Goal: Browse casually

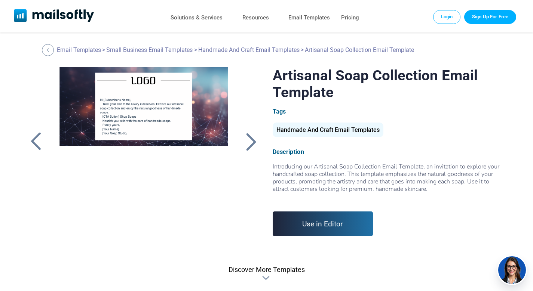
click at [251, 144] on div at bounding box center [251, 141] width 19 height 19
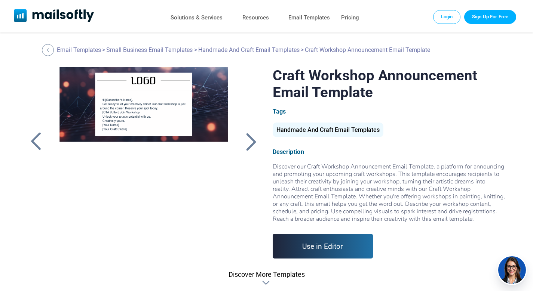
click at [39, 142] on div at bounding box center [36, 141] width 19 height 19
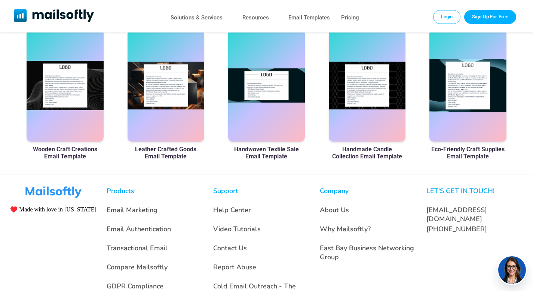
scroll to position [297, 0]
